Goal: Task Accomplishment & Management: Manage account settings

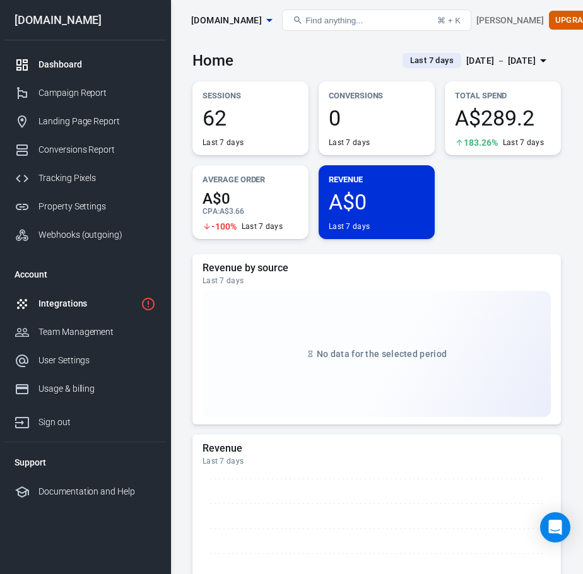
click at [81, 304] on div "Integrations" at bounding box center [86, 303] width 97 height 13
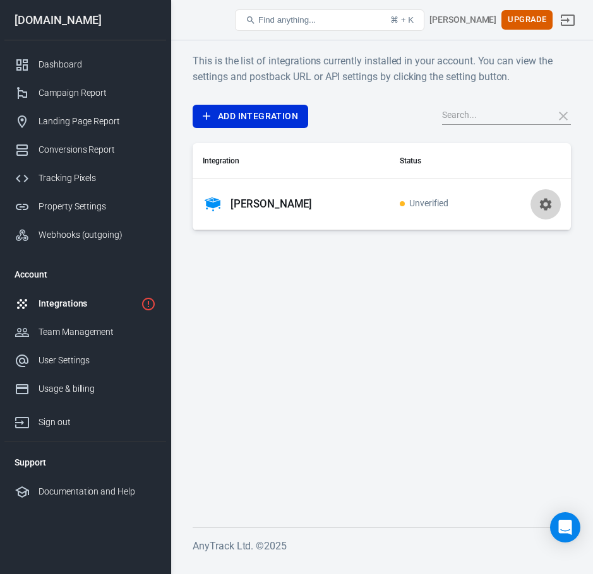
click at [549, 205] on icon "button" at bounding box center [546, 204] width 12 height 12
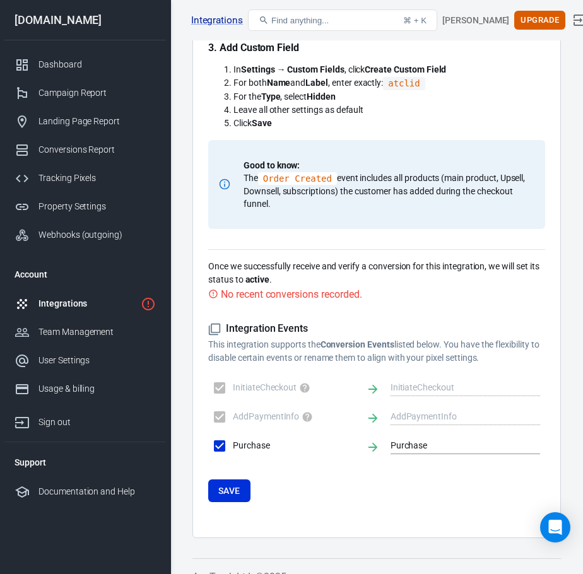
scroll to position [661, 0]
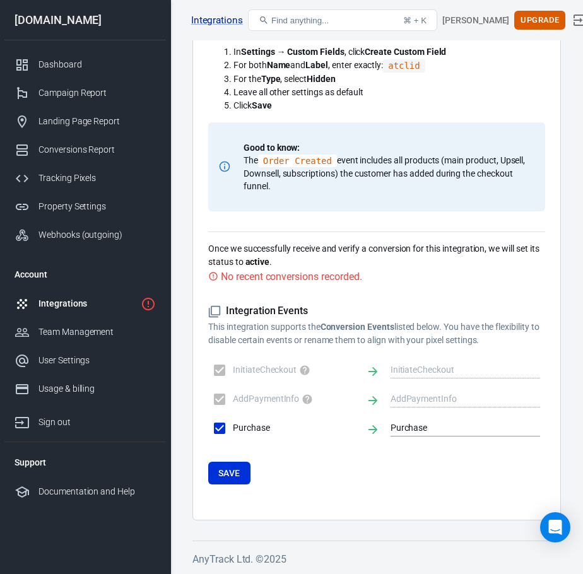
click at [220, 477] on button "Save" at bounding box center [229, 473] width 42 height 23
click at [237, 468] on button "Save" at bounding box center [229, 473] width 42 height 23
